Goal: Task Accomplishment & Management: Manage account settings

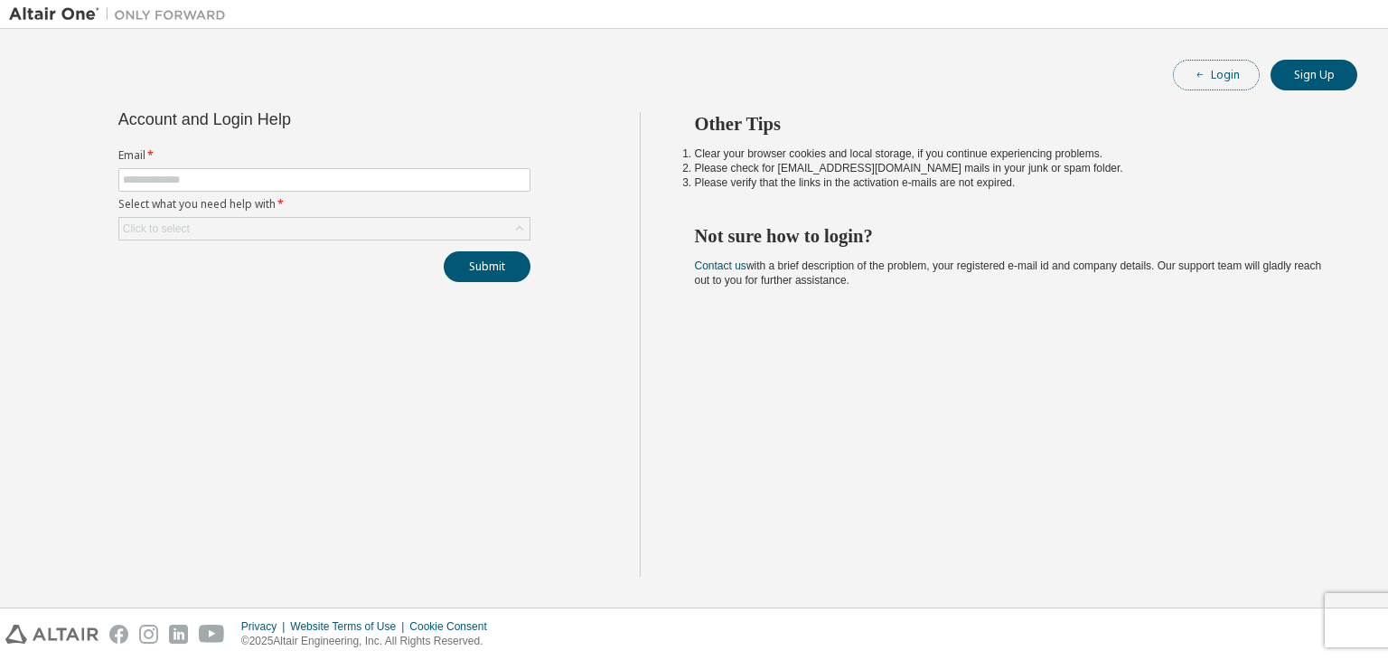
click at [1233, 80] on button "Login" at bounding box center [1216, 75] width 87 height 31
click at [464, 178] on input "text" at bounding box center [324, 180] width 403 height 14
type input "**********"
click at [354, 218] on div "Click to select" at bounding box center [324, 229] width 410 height 22
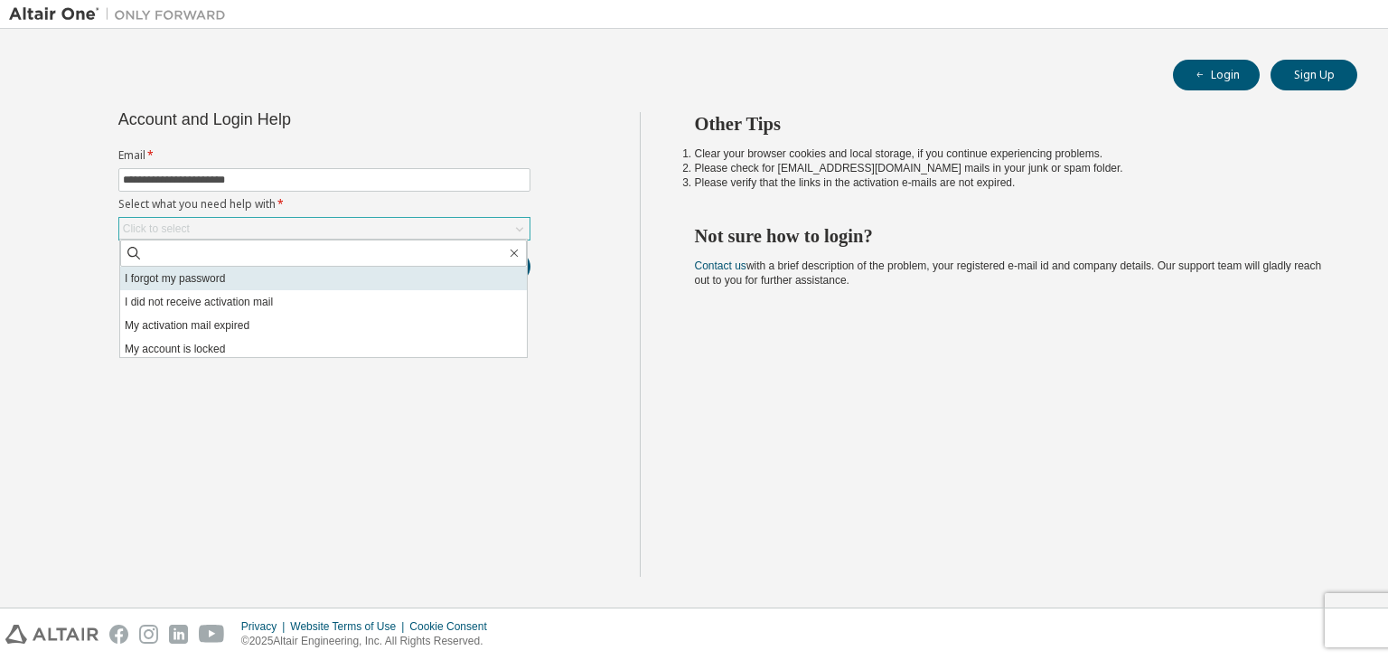
click at [322, 284] on li "I forgot my password" at bounding box center [323, 278] width 407 height 23
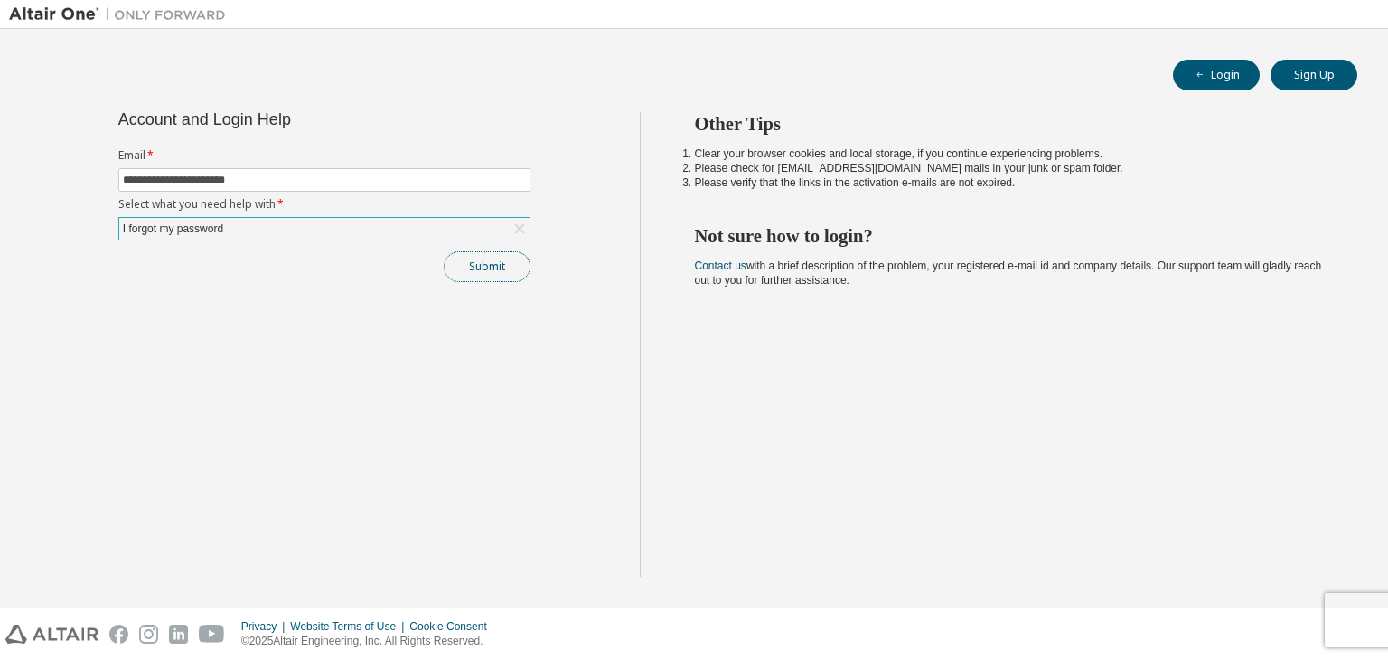
click at [466, 265] on button "Submit" at bounding box center [487, 266] width 87 height 31
click at [1330, 66] on button "Sign Up" at bounding box center [1313, 75] width 87 height 31
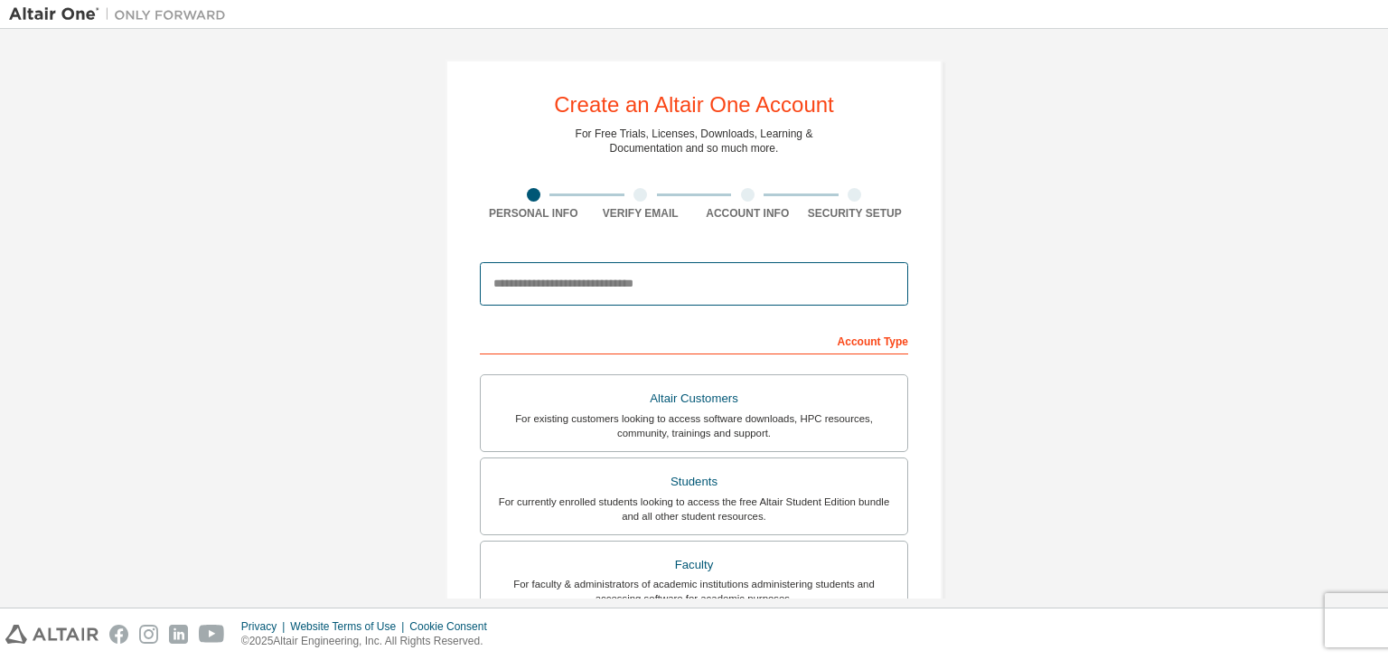
click at [578, 291] on input "email" at bounding box center [694, 283] width 428 height 43
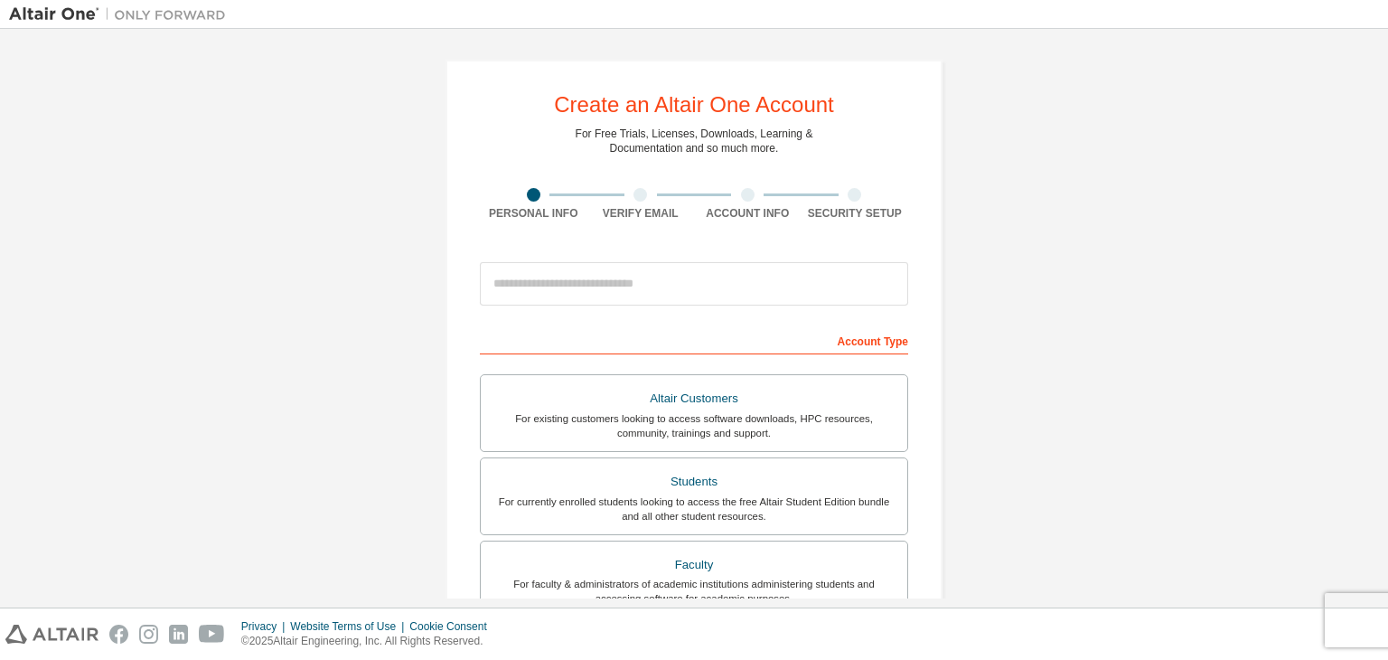
click at [1175, 290] on div "Create an Altair One Account For Free Trials, Licenses, Downloads, Learning & D…" at bounding box center [694, 516] width 1370 height 957
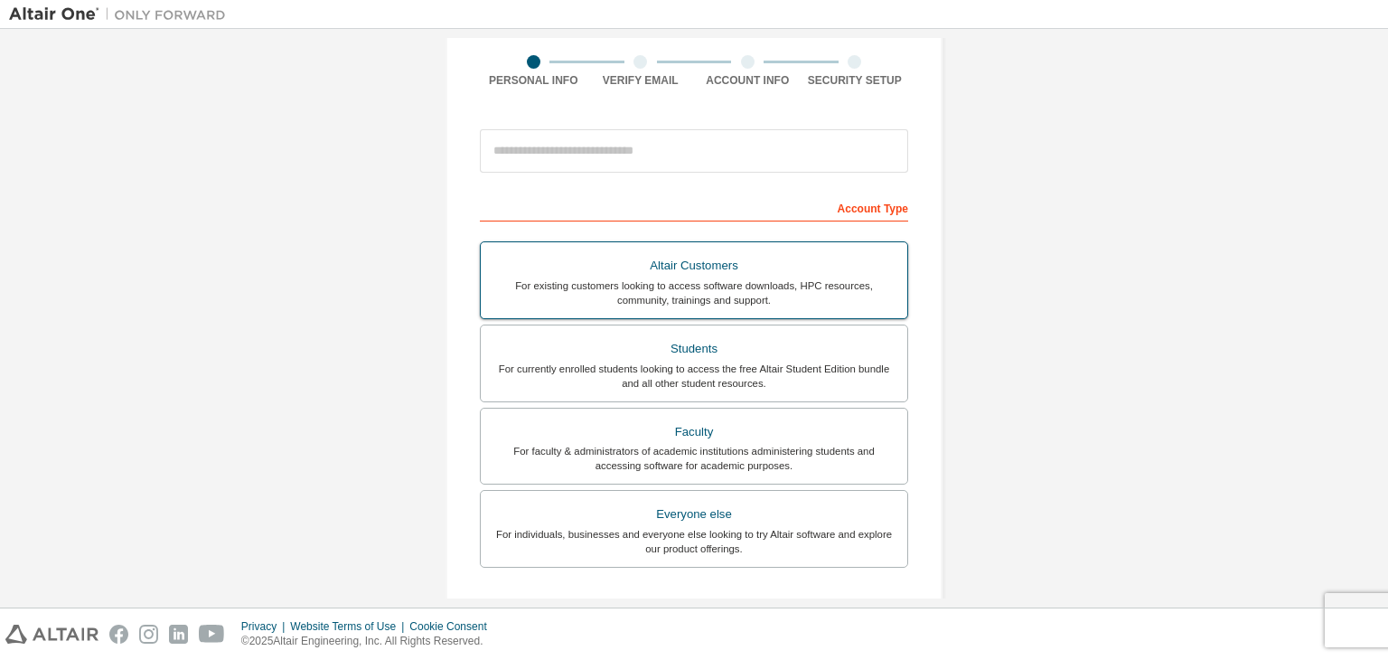
scroll to position [134, 0]
click at [786, 382] on div "For currently enrolled students looking to access the free Altair Student Editi…" at bounding box center [694, 375] width 405 height 29
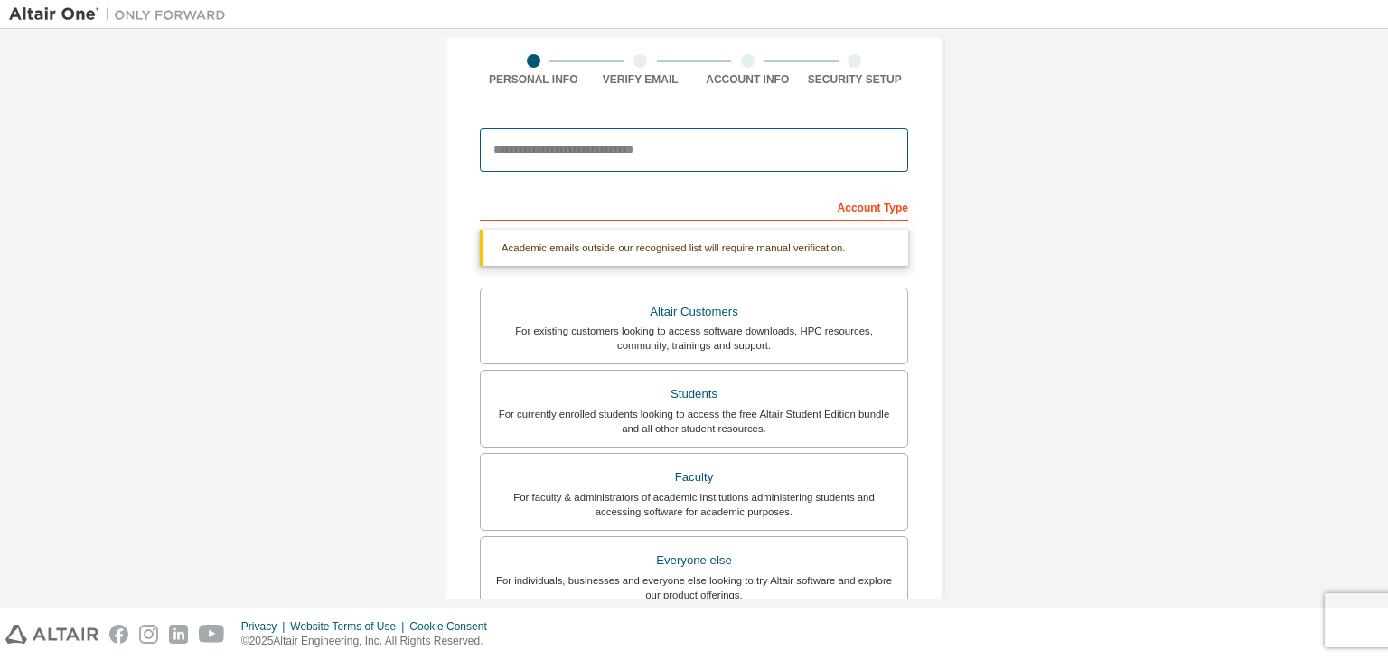
click at [708, 149] on input "email" at bounding box center [694, 149] width 428 height 43
type input "****"
drag, startPoint x: 598, startPoint y: 147, endPoint x: 190, endPoint y: 153, distance: 408.4
click at [190, 153] on div "Create an Altair One Account For Free Trials, Licenses, Downloads, Learning & D…" at bounding box center [694, 406] width 1370 height 1004
paste input "**********"
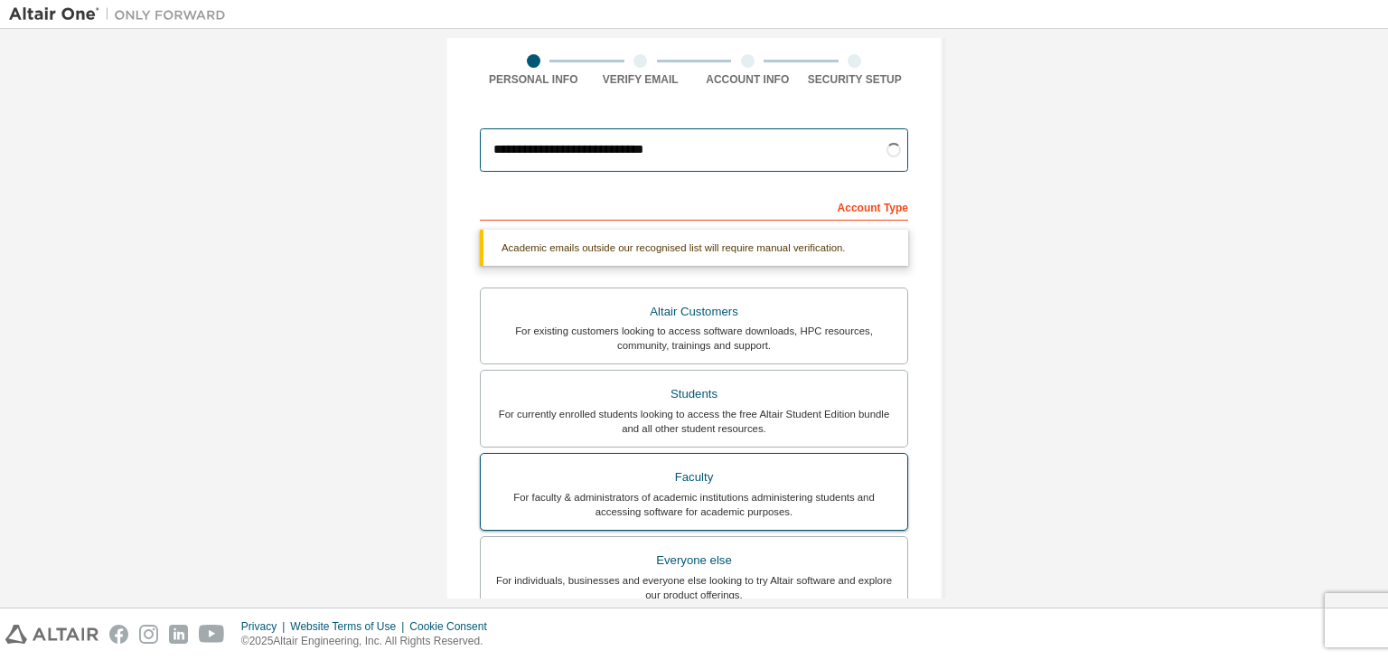
scroll to position [440, 0]
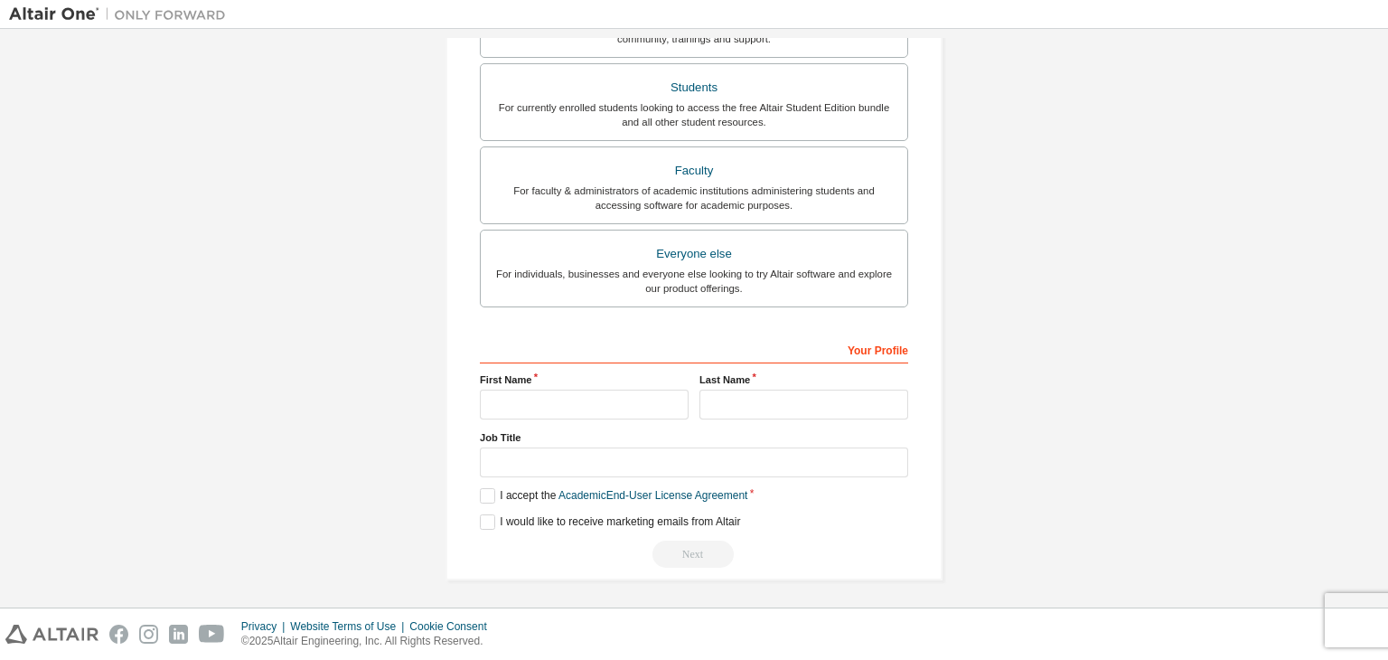
type input "**********"
click at [593, 413] on input "text" at bounding box center [584, 404] width 209 height 30
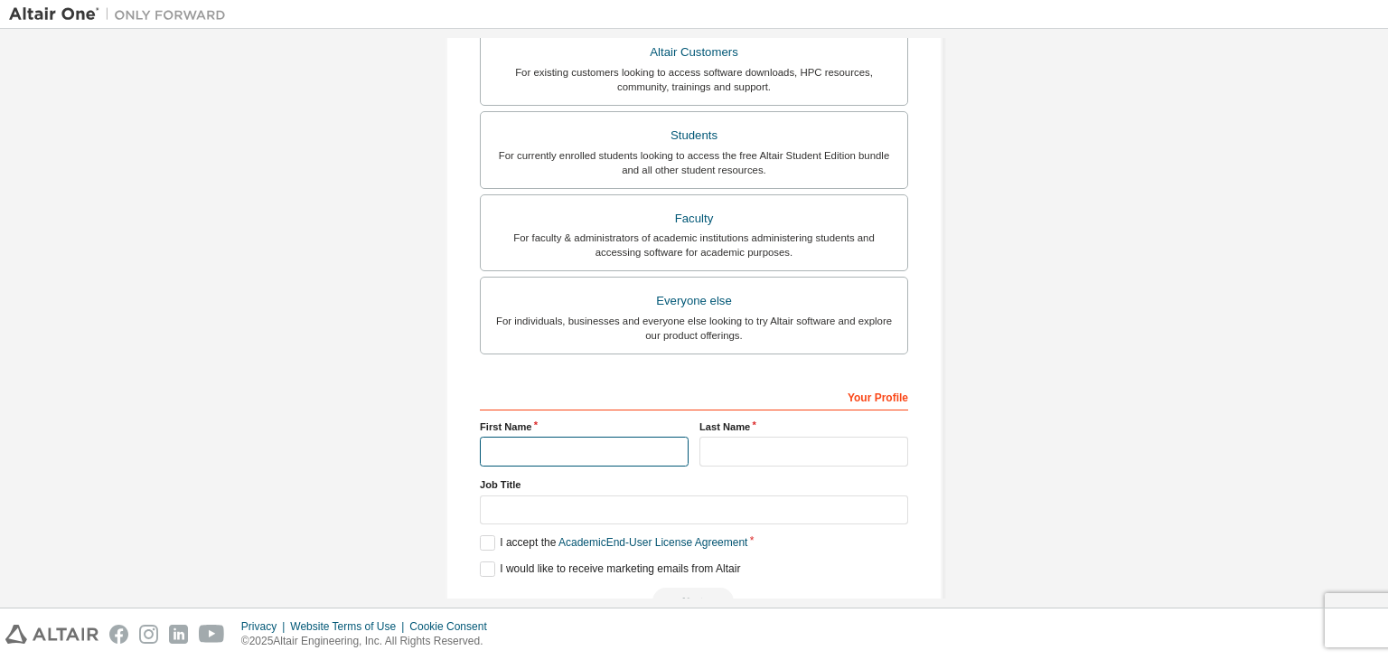
scroll to position [323, 0]
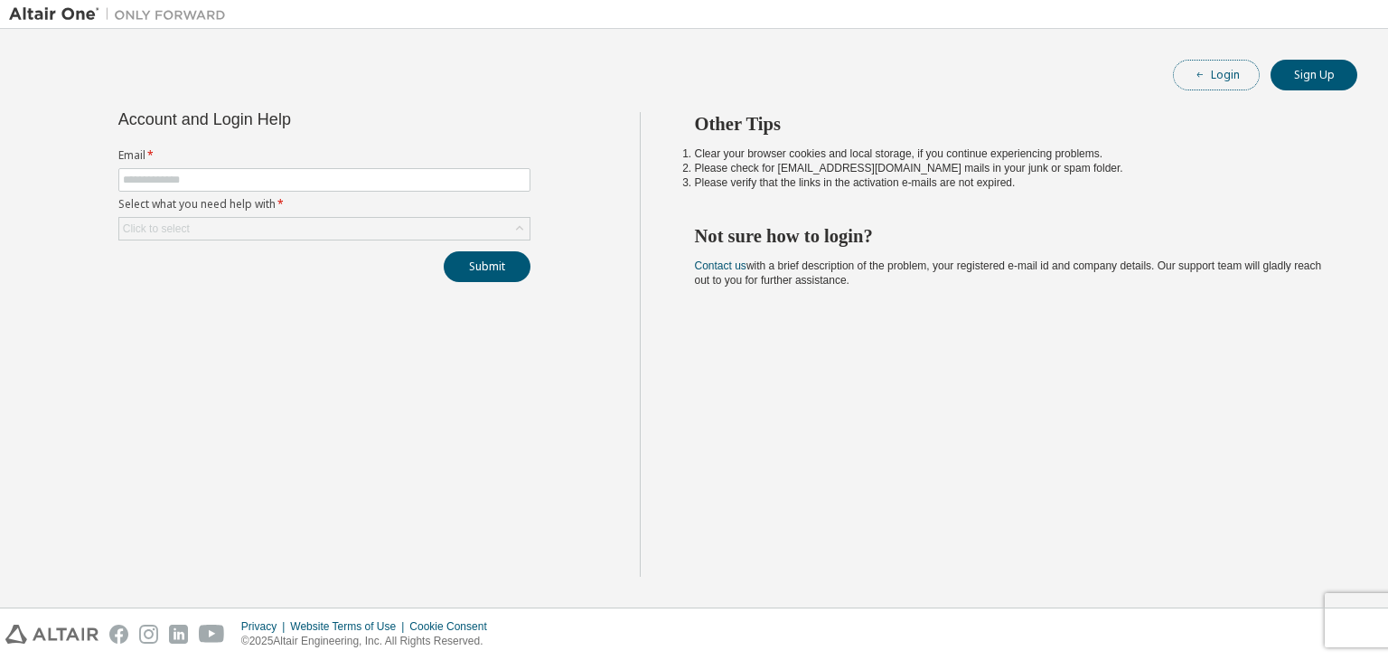
click at [1232, 82] on button "Login" at bounding box center [1216, 75] width 87 height 31
click at [199, 189] on span at bounding box center [324, 179] width 412 height 23
click at [201, 187] on span at bounding box center [324, 179] width 412 height 23
click at [216, 183] on input "text" at bounding box center [324, 180] width 403 height 14
type input "**********"
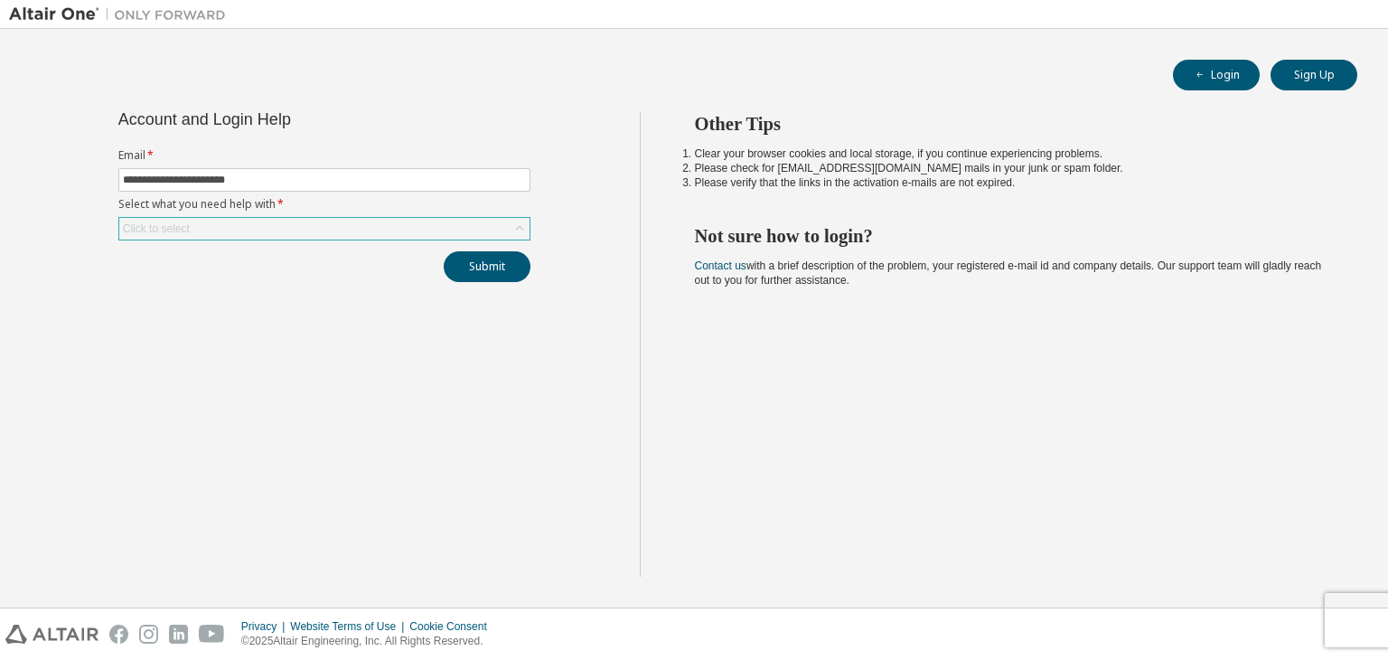
click at [308, 225] on div "Click to select" at bounding box center [324, 229] width 410 height 22
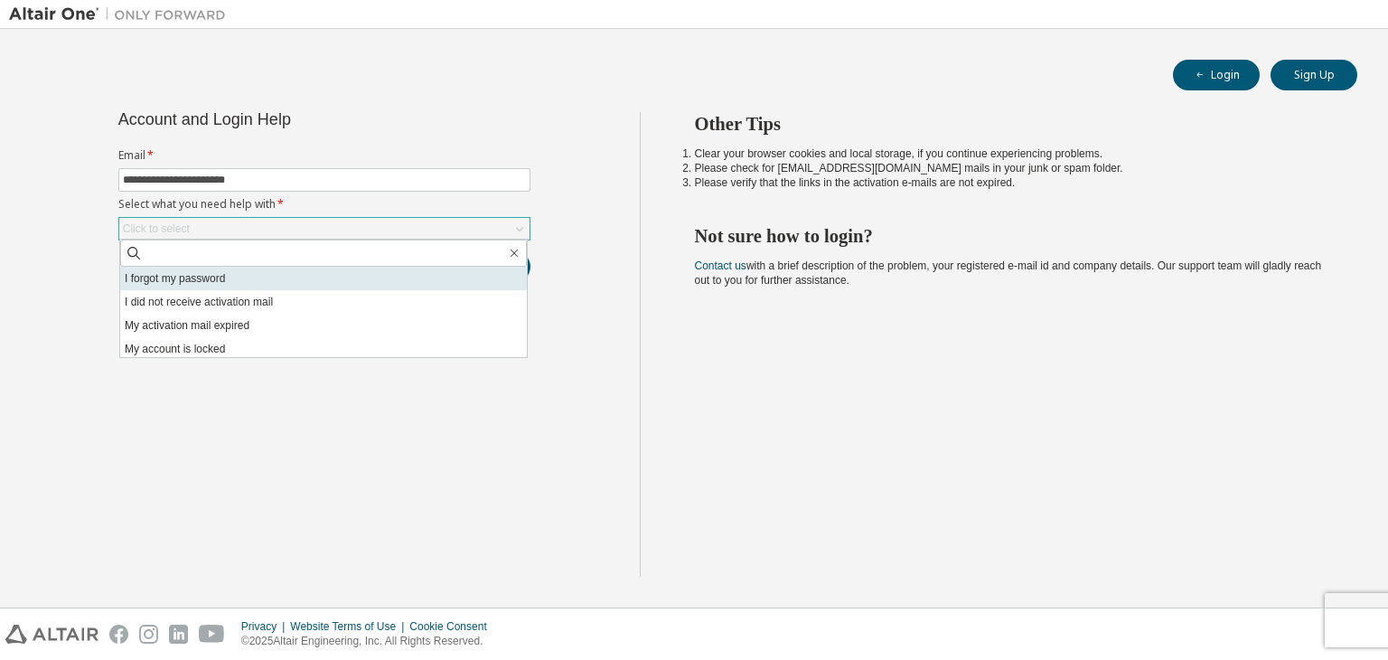
click at [307, 286] on li "I forgot my password" at bounding box center [323, 278] width 407 height 23
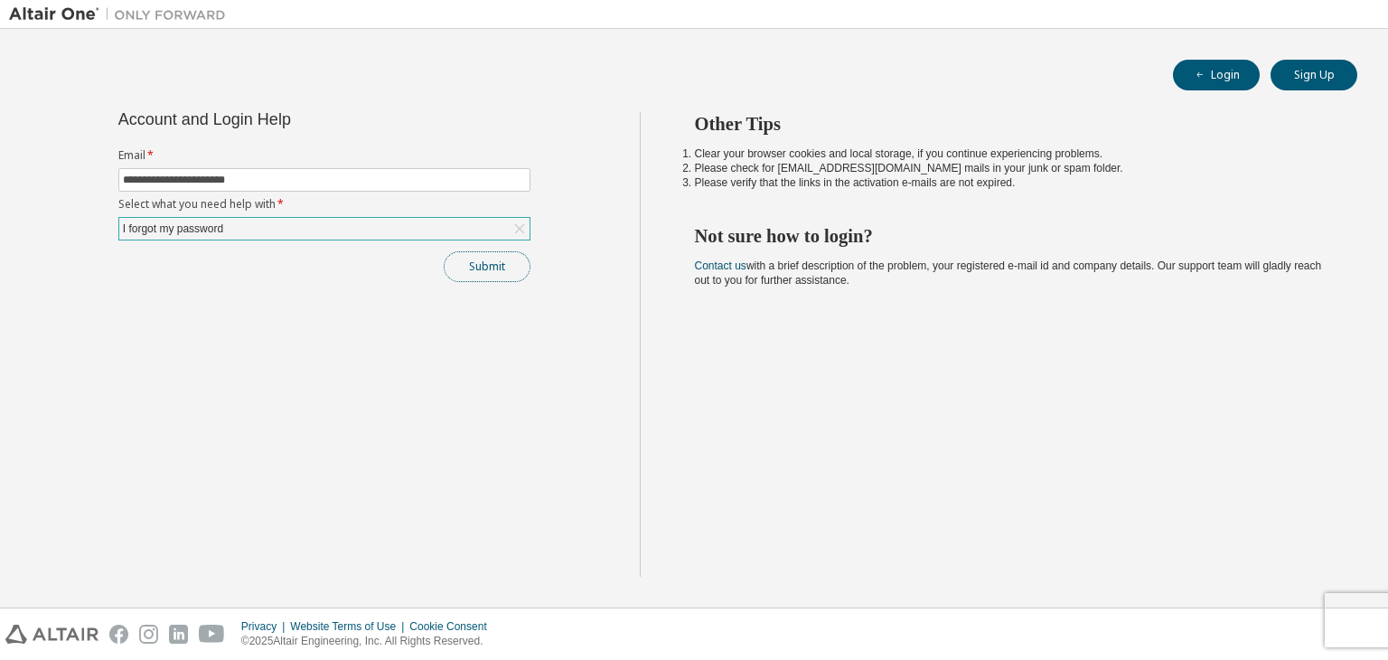
click at [484, 265] on button "Submit" at bounding box center [487, 266] width 87 height 31
